Goal: Information Seeking & Learning: Learn about a topic

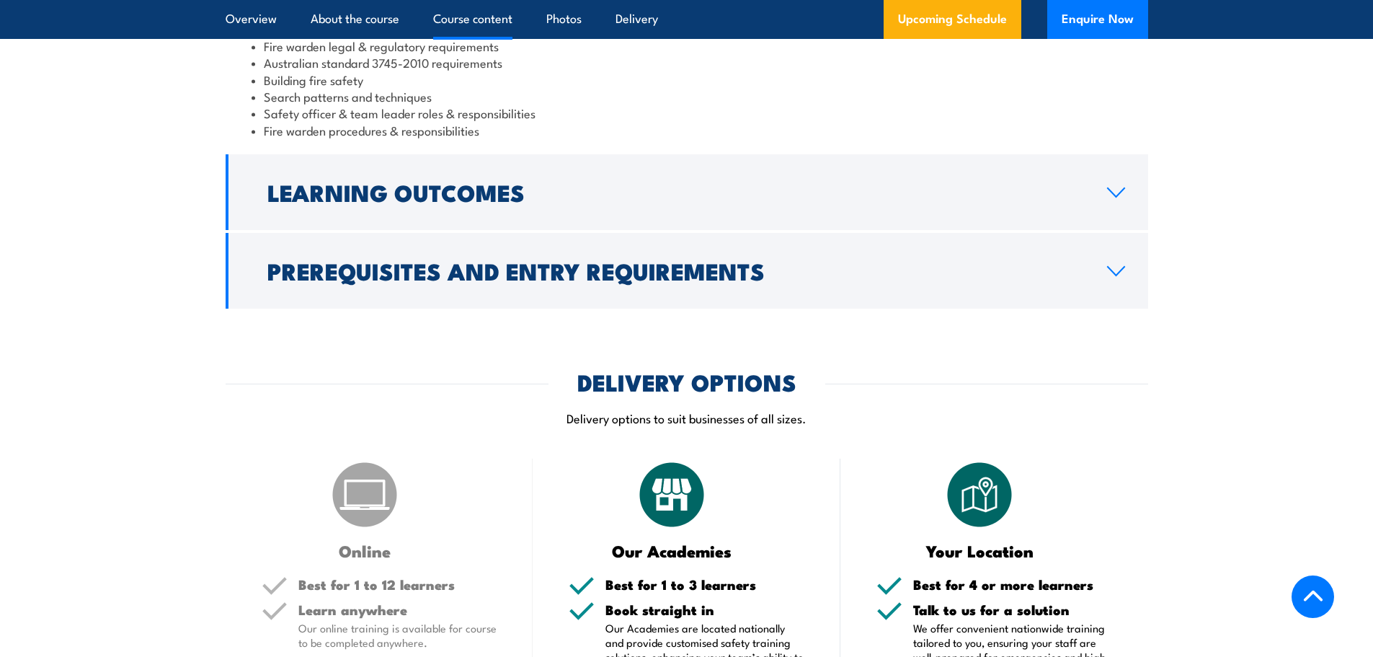
scroll to position [1442, 0]
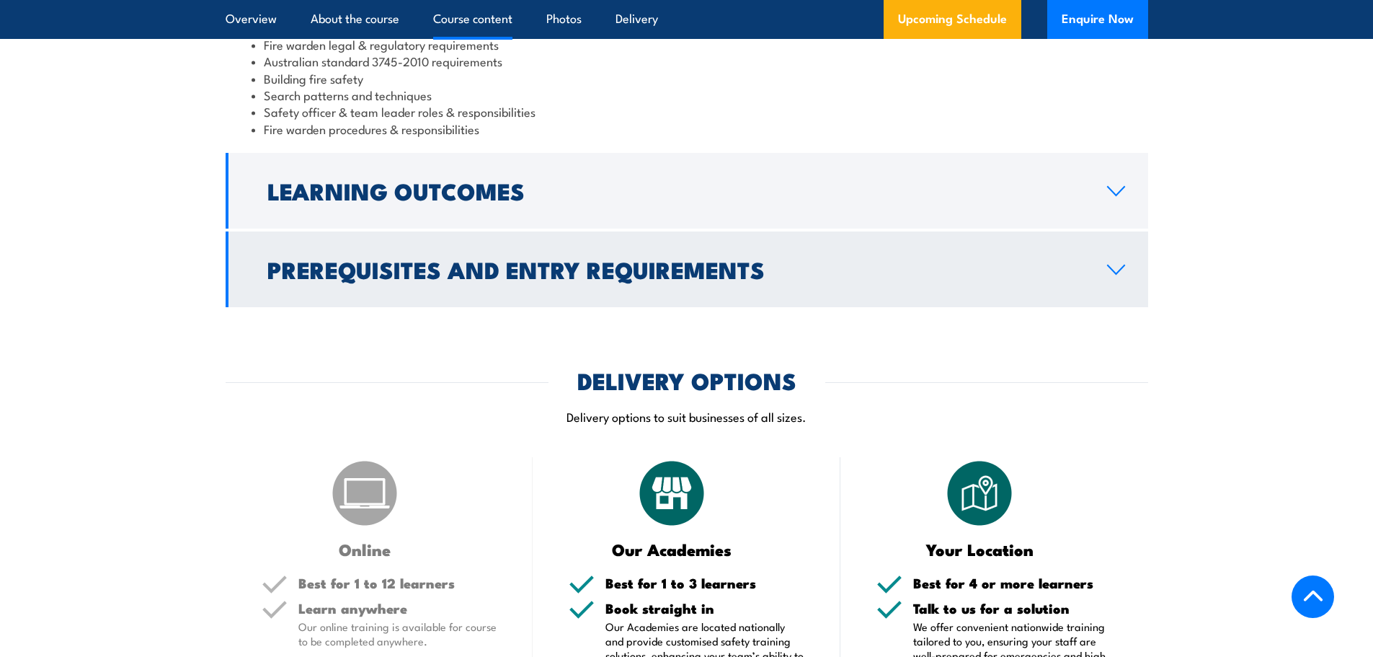
click at [1114, 268] on icon at bounding box center [1116, 270] width 19 height 12
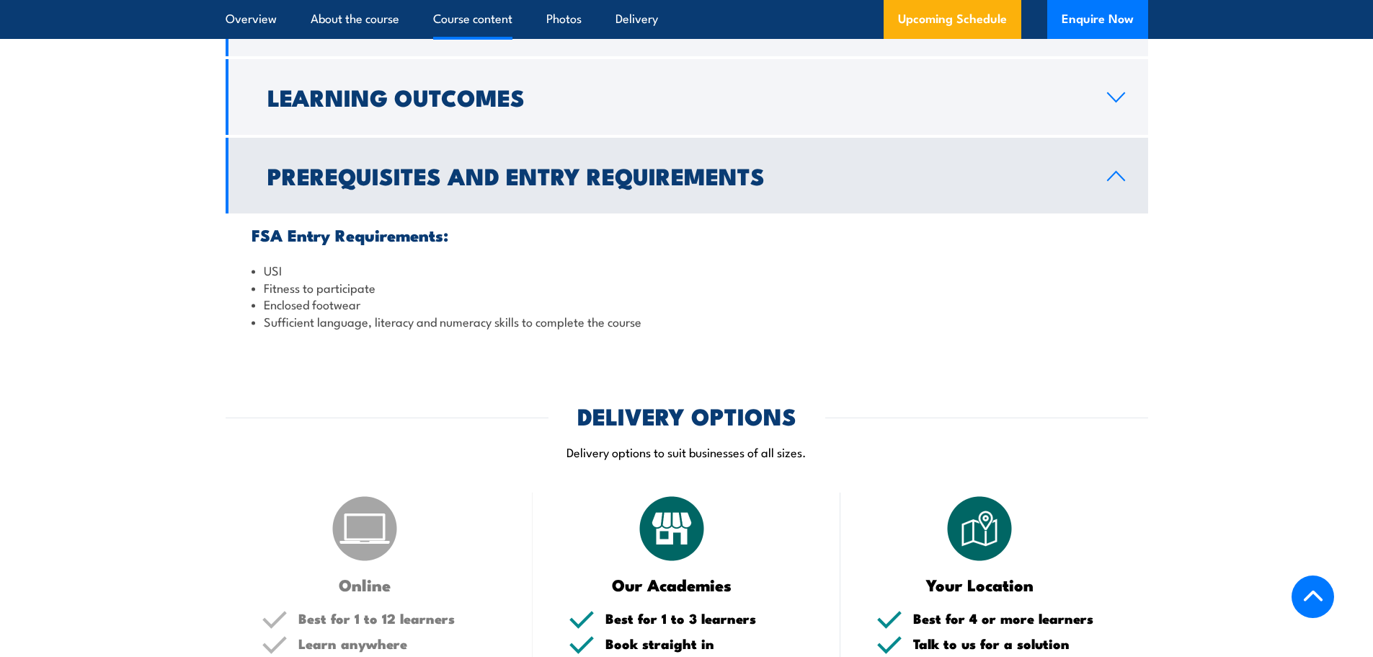
scroll to position [1239, 0]
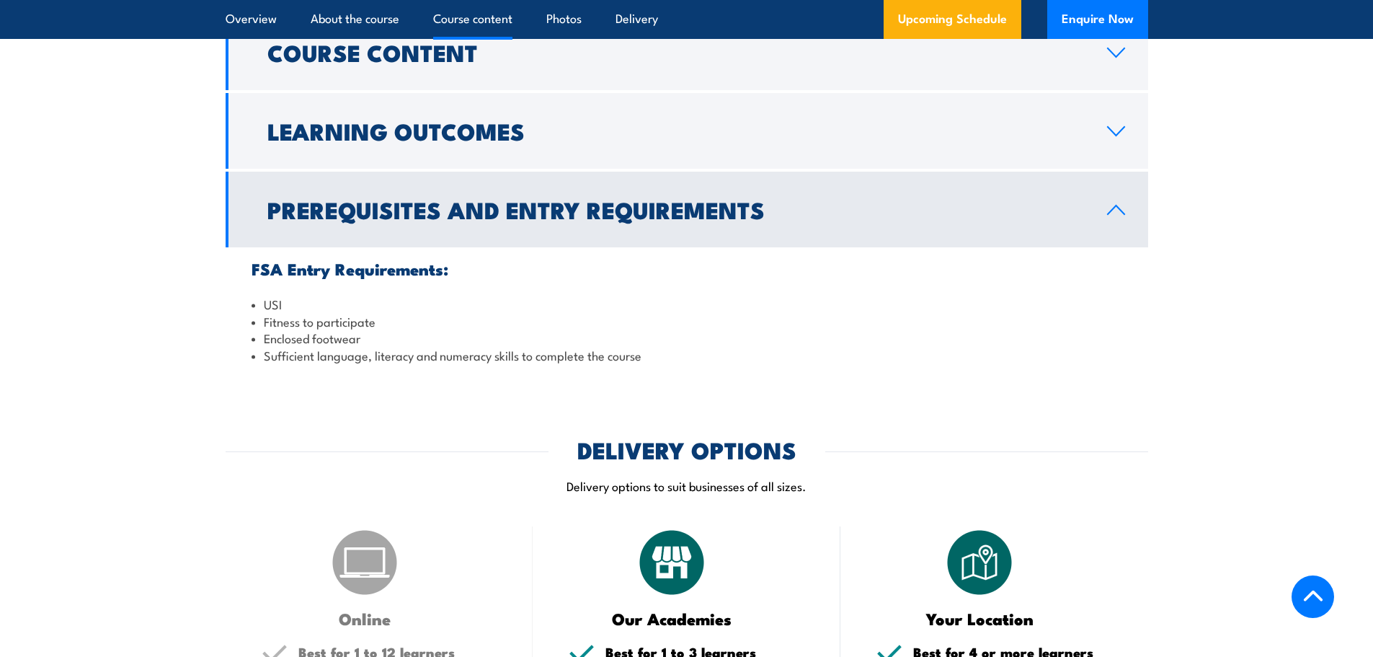
click at [1112, 211] on icon at bounding box center [1116, 210] width 19 height 12
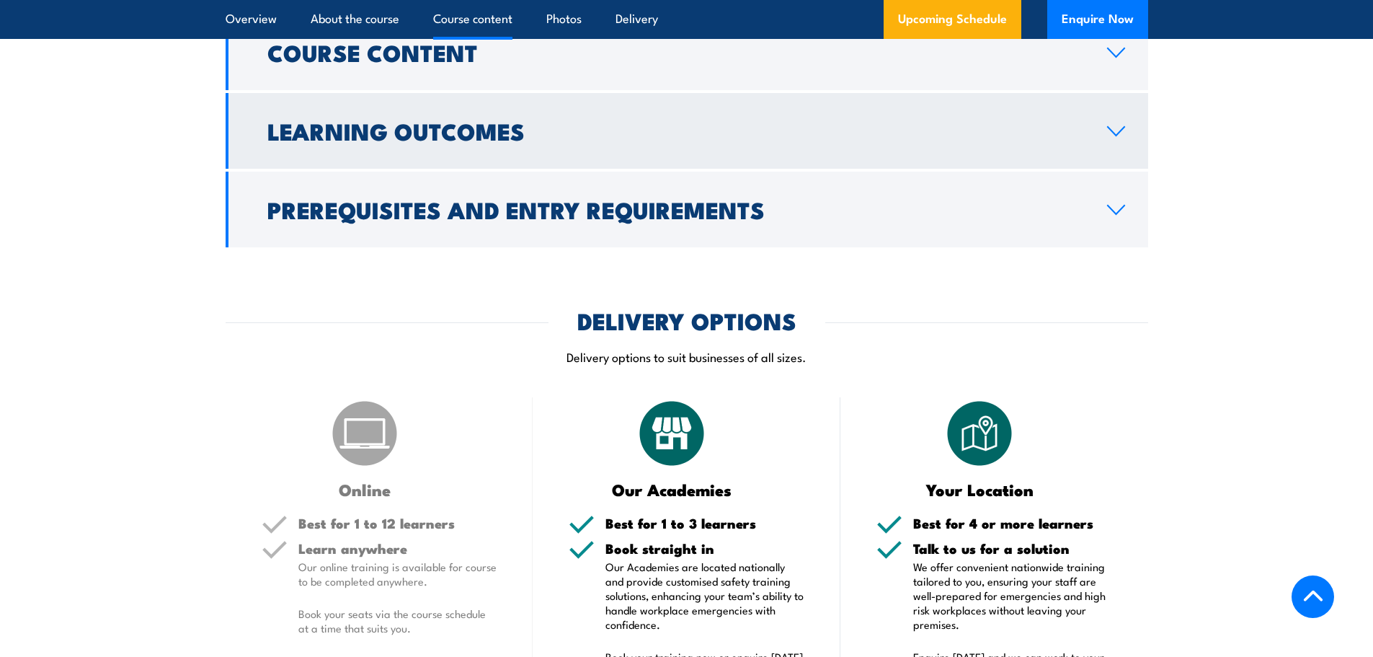
click at [1111, 133] on icon at bounding box center [1116, 131] width 19 height 12
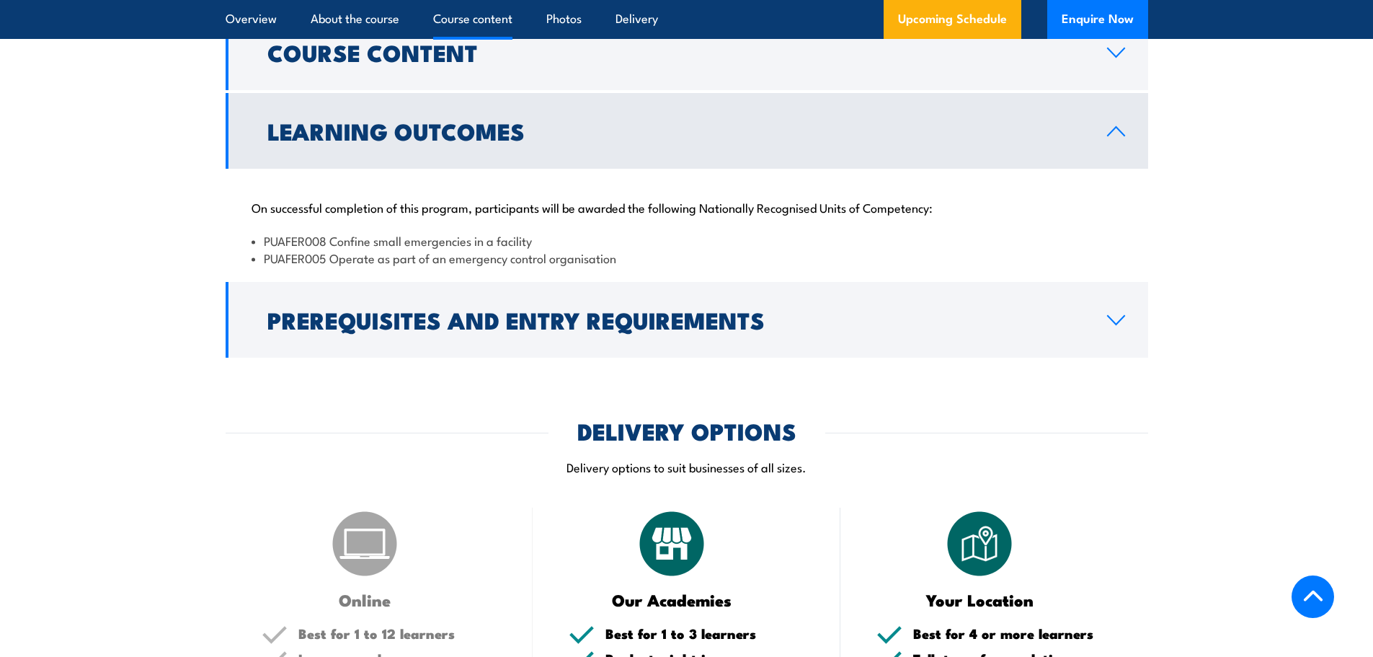
click at [1111, 133] on icon at bounding box center [1116, 131] width 19 height 12
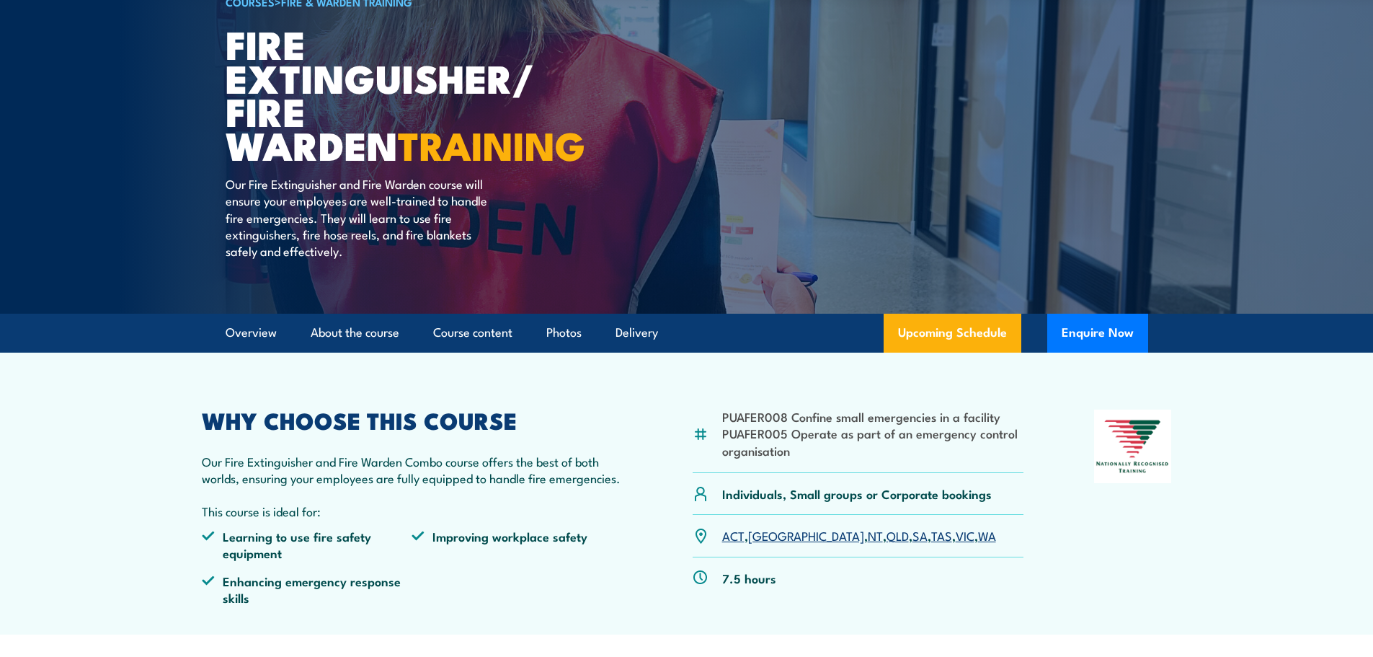
scroll to position [158, 0]
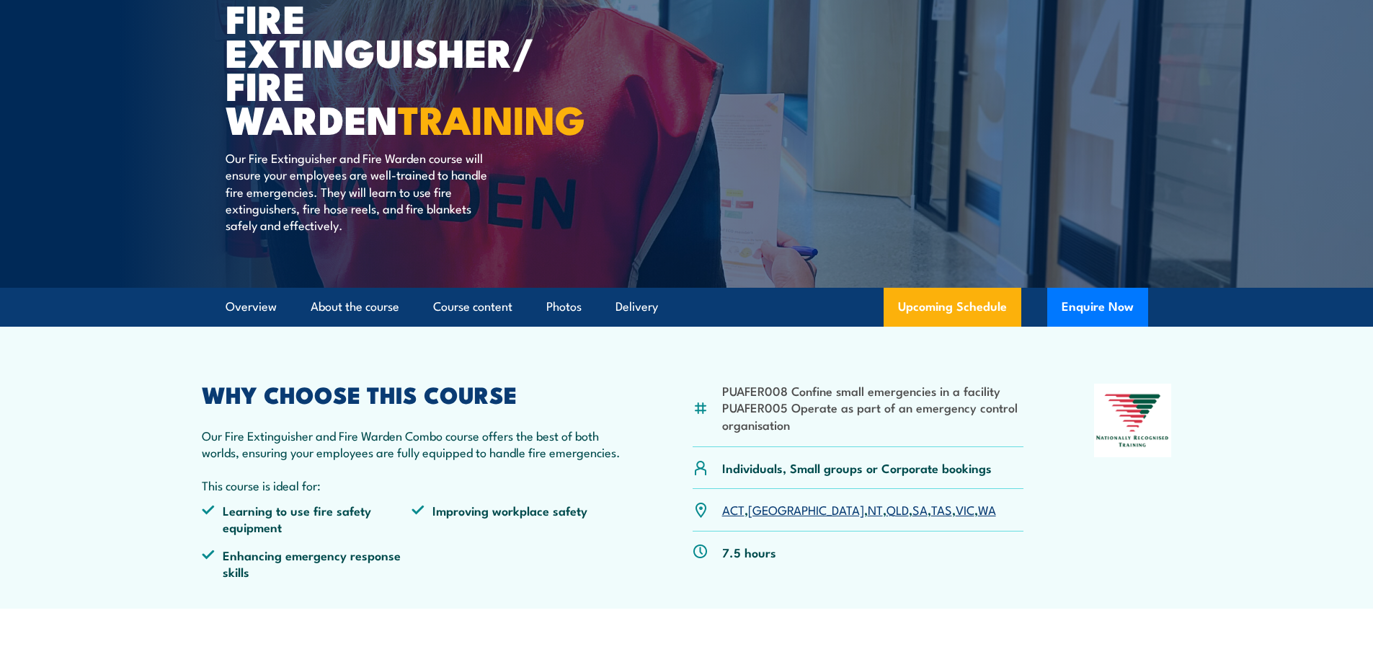
click at [913, 510] on link "SA" at bounding box center [920, 508] width 15 height 17
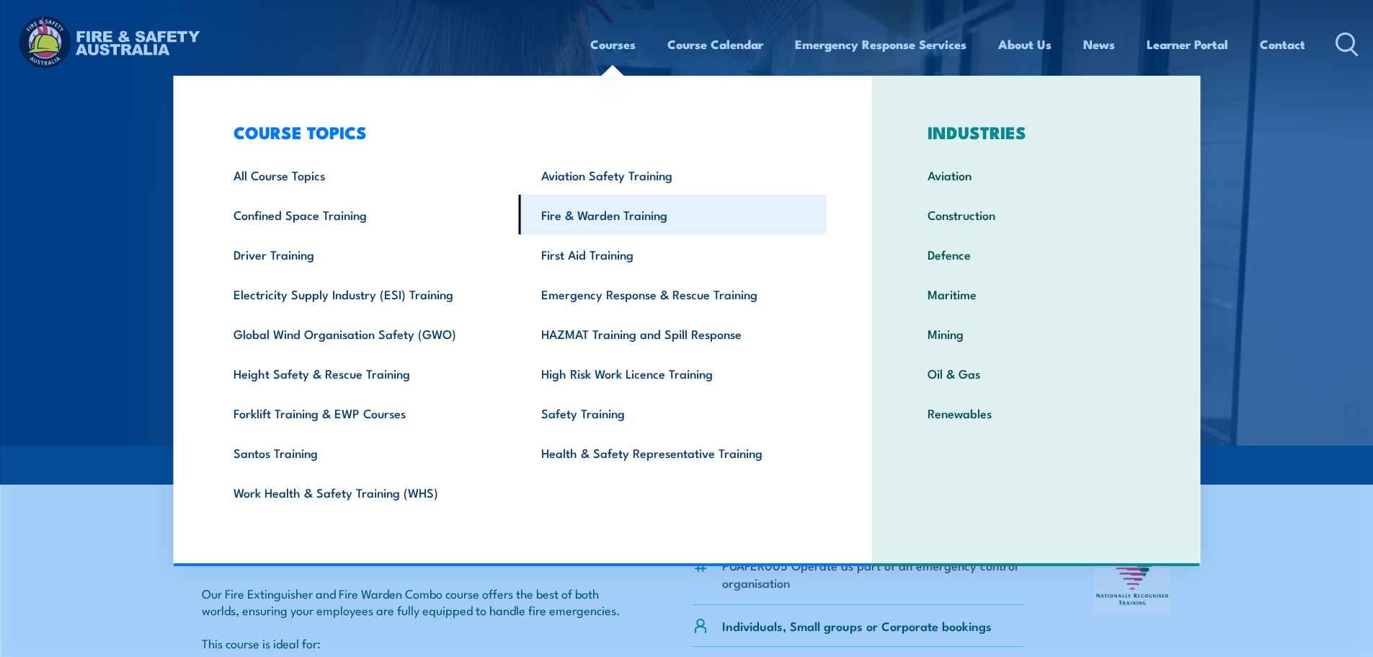
click at [598, 211] on link "Fire & Warden Training" at bounding box center [673, 215] width 308 height 40
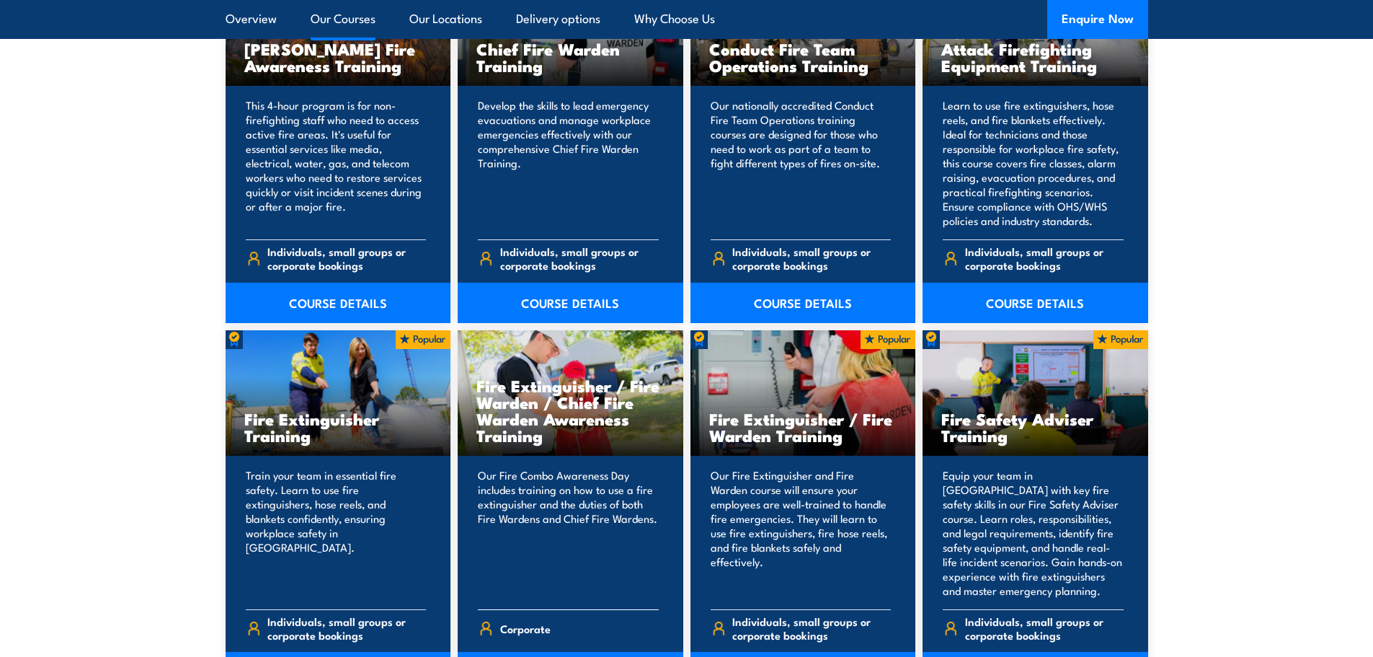
scroll to position [1298, 0]
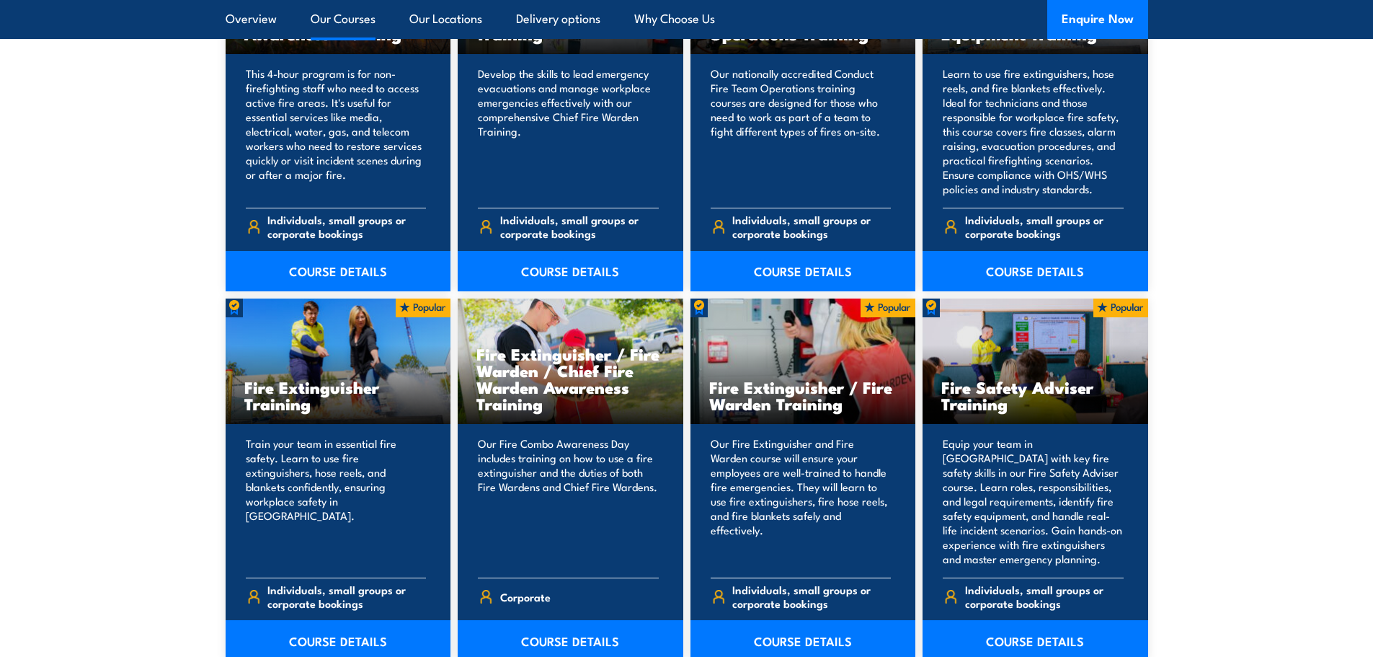
click at [767, 495] on p "Our Fire Extinguisher and Fire Warden course will ensure your employees are wel…" at bounding box center [801, 501] width 181 height 130
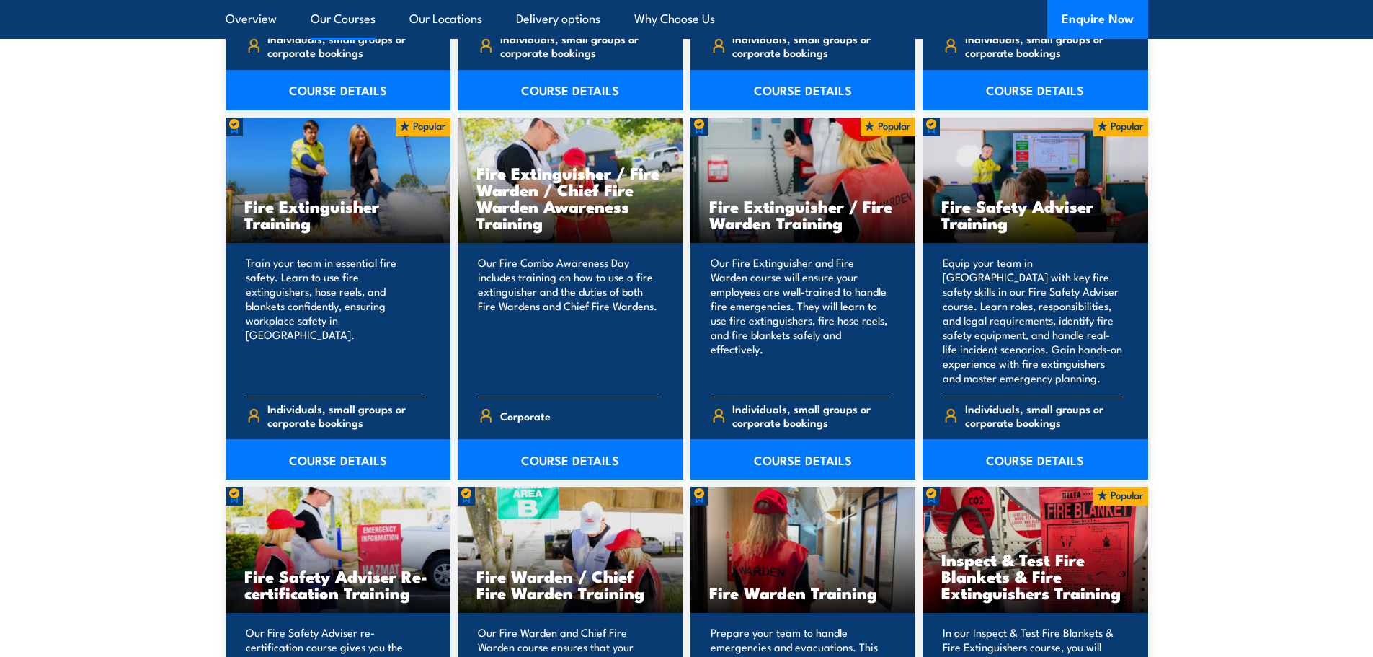
scroll to position [1514, 0]
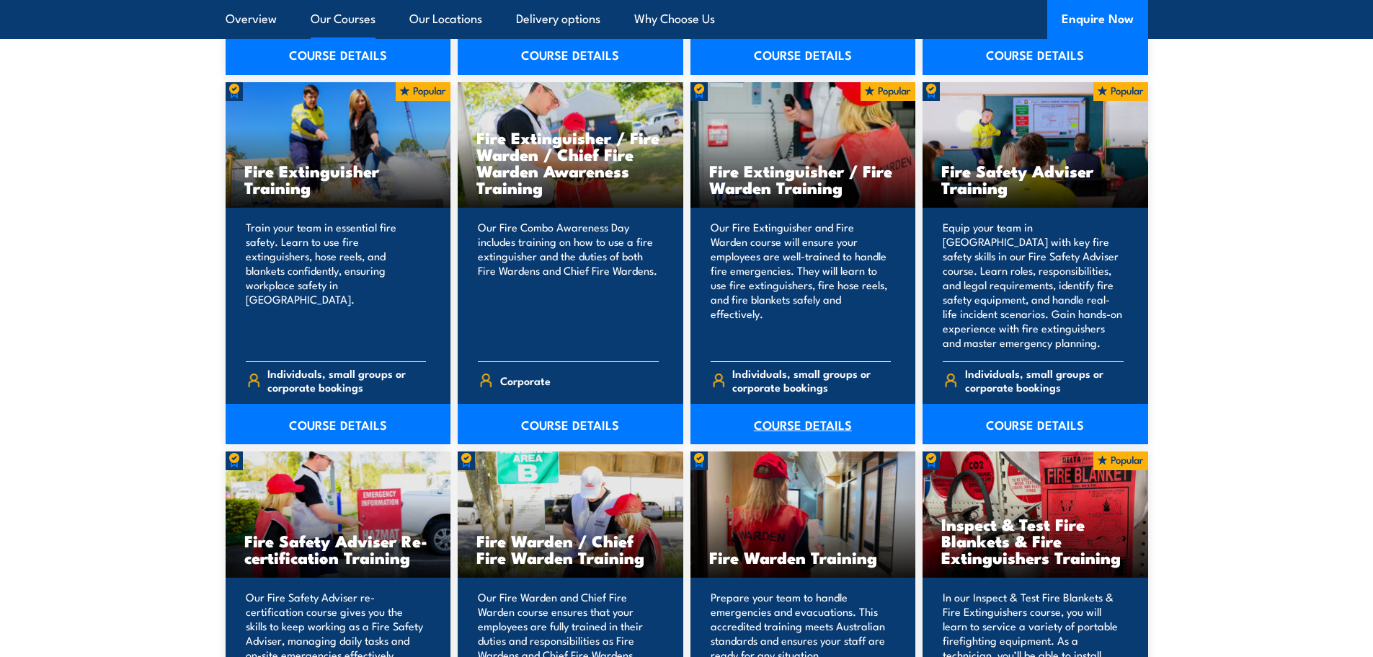
click at [786, 421] on link "COURSE DETAILS" at bounding box center [804, 424] width 226 height 40
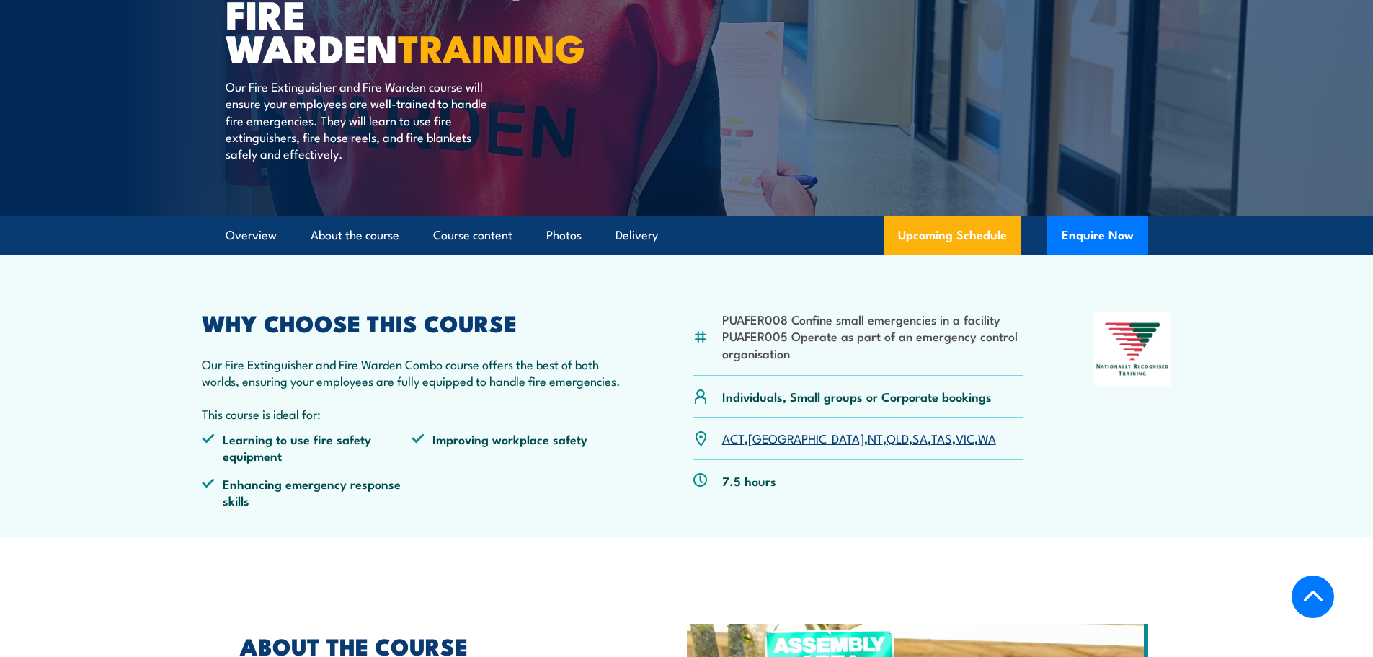
scroll to position [360, 0]
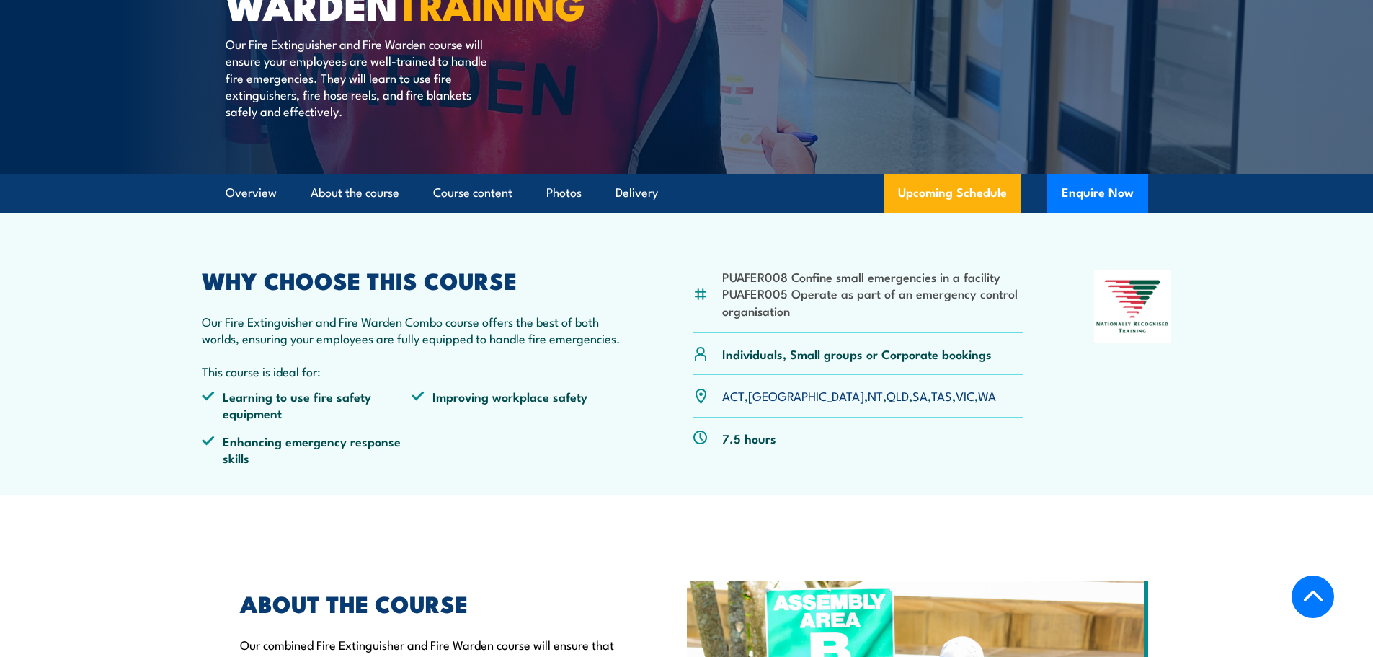
click at [913, 394] on link "SA" at bounding box center [920, 394] width 15 height 17
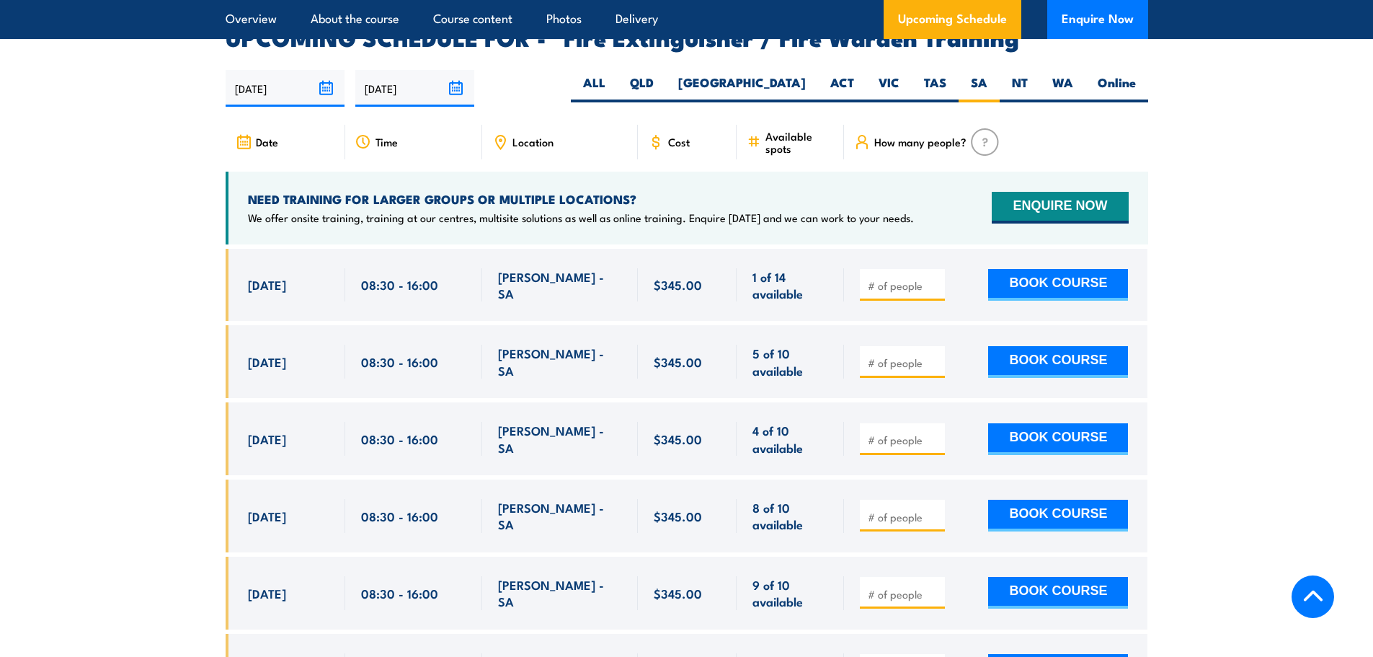
scroll to position [2456, 0]
